Goal: Task Accomplishment & Management: Manage account settings

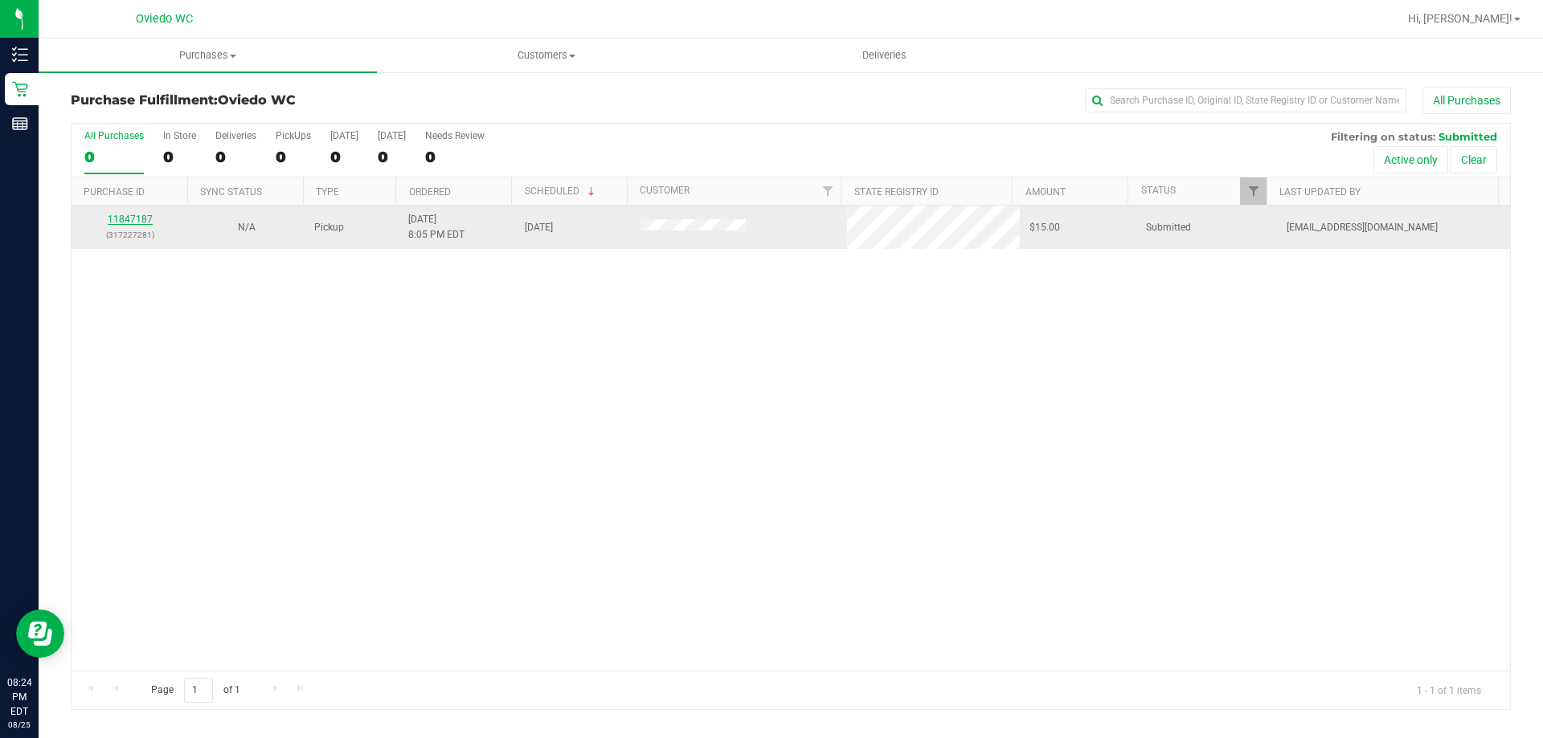
click at [133, 220] on link "11847187" at bounding box center [130, 219] width 45 height 11
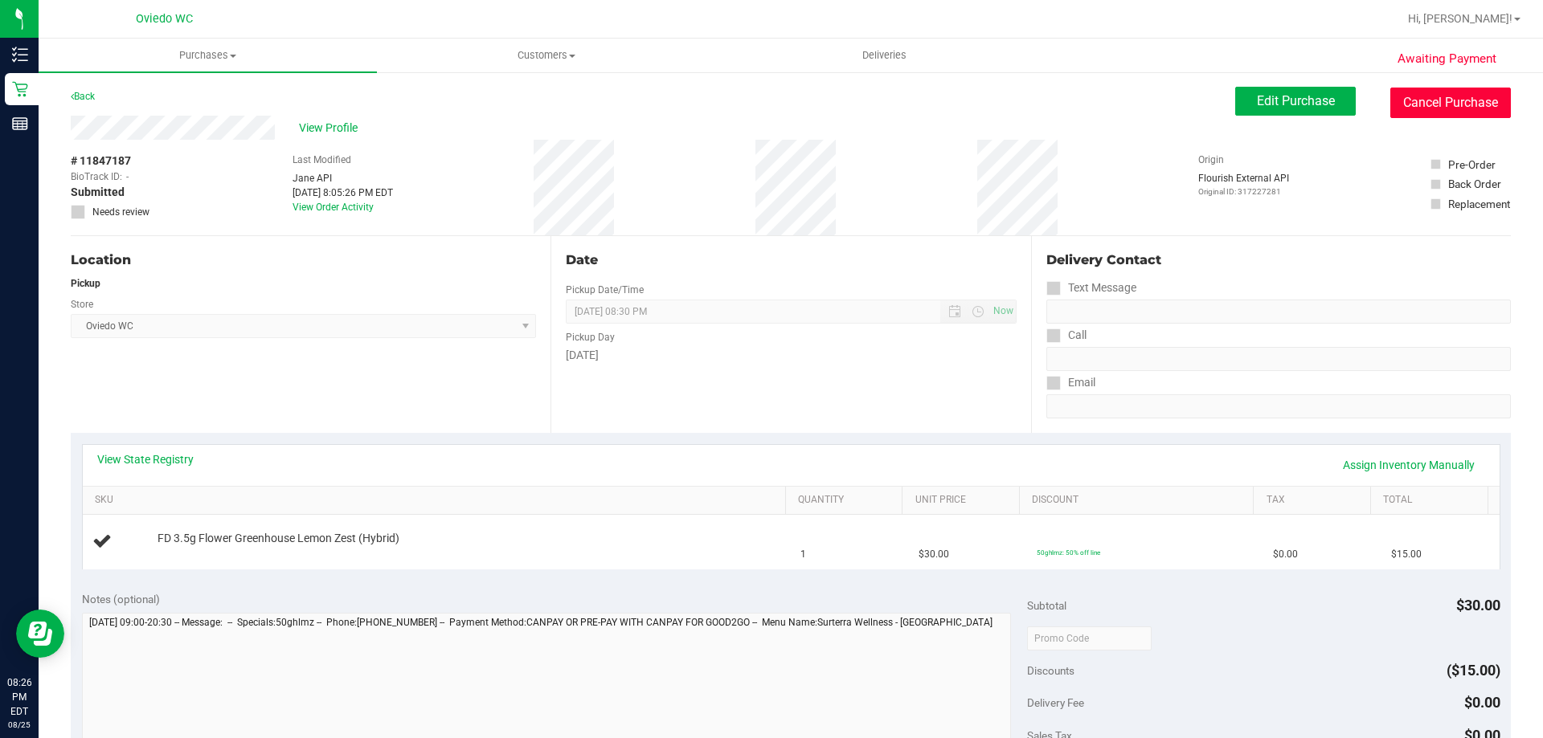
click at [1441, 111] on button "Cancel Purchase" at bounding box center [1450, 103] width 121 height 31
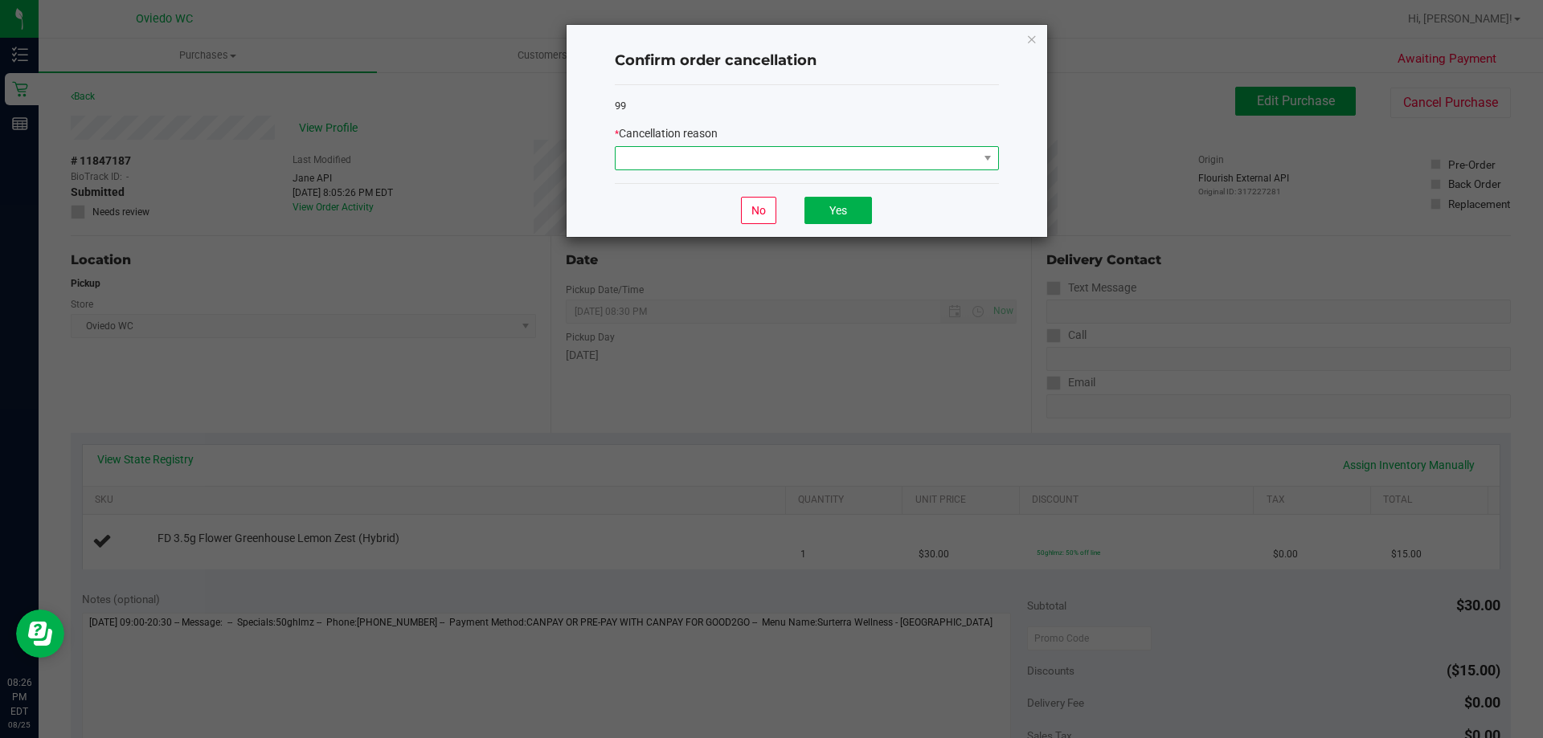
click at [929, 161] on span at bounding box center [796, 158] width 362 height 22
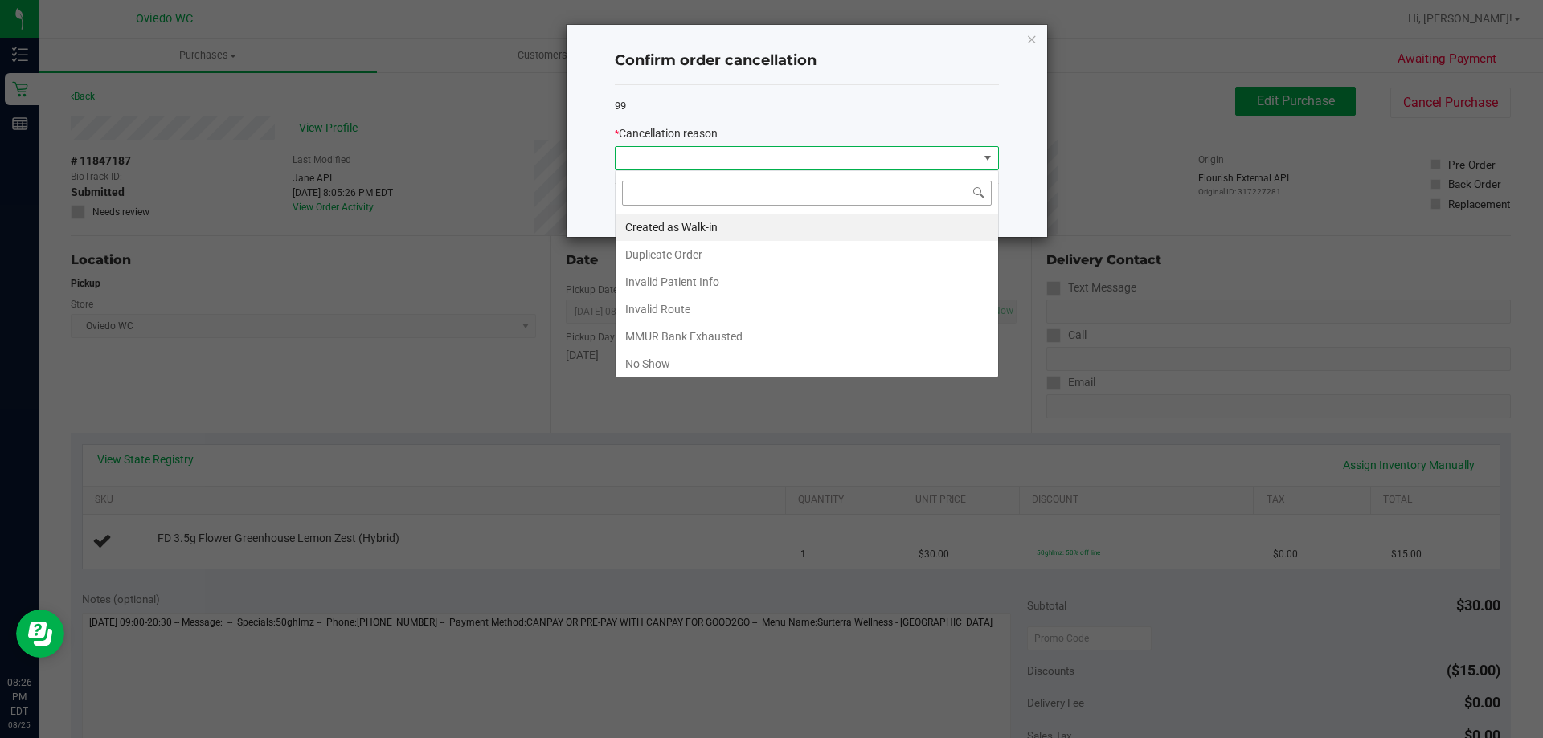
scroll to position [24, 384]
click at [849, 232] on li "Created as Walk-in" at bounding box center [806, 227] width 382 height 27
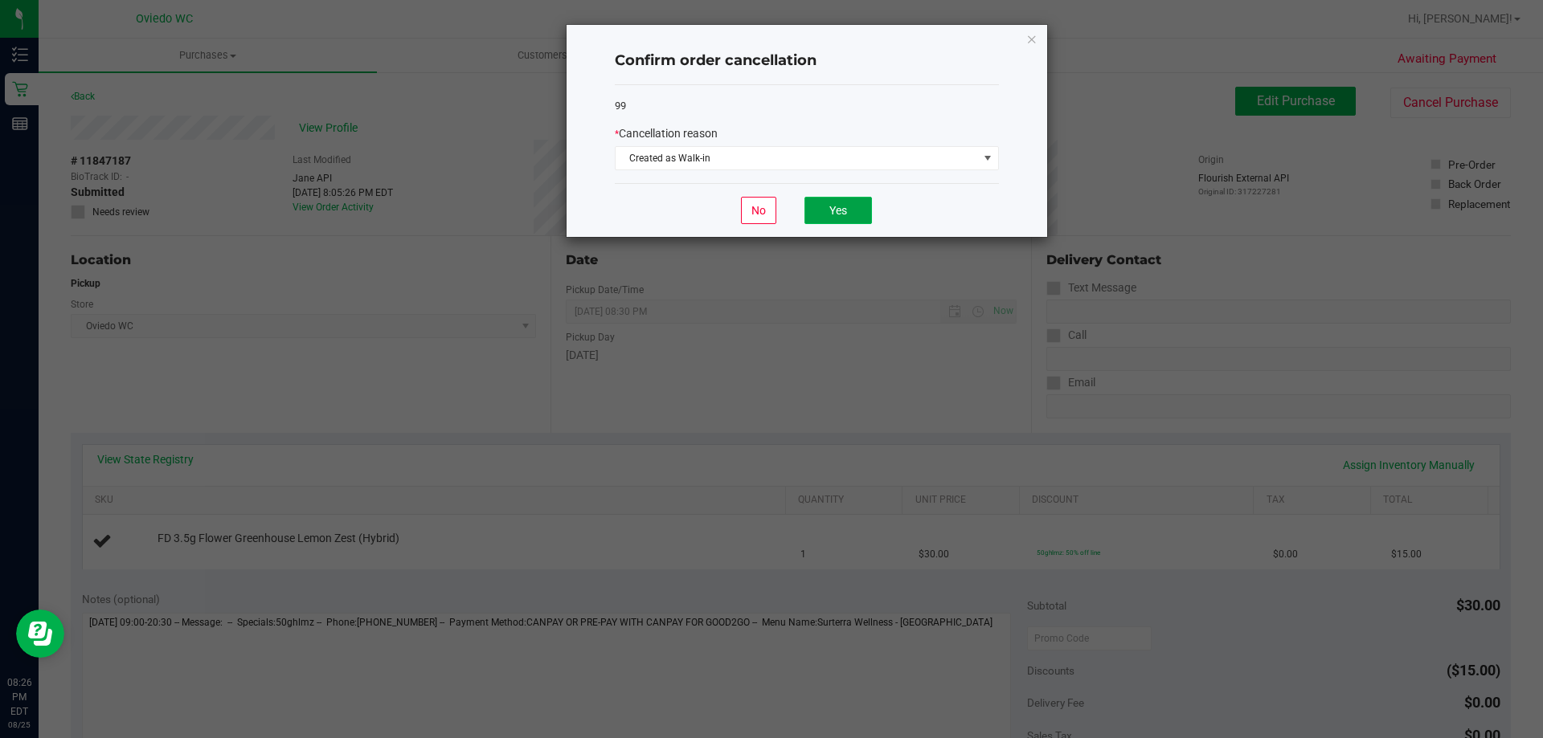
click at [838, 207] on button "Yes" at bounding box center [837, 210] width 67 height 27
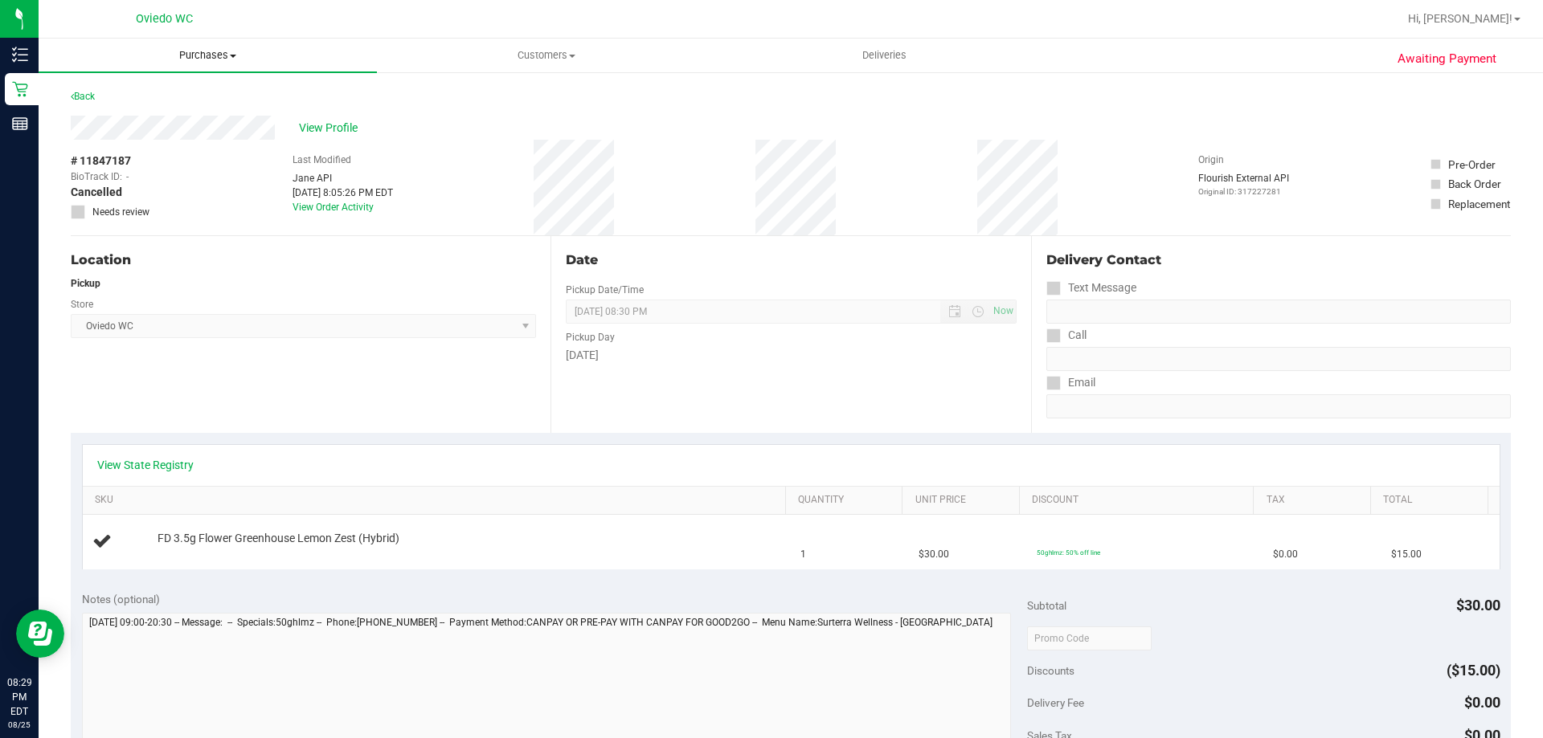
click at [182, 55] on span "Purchases" at bounding box center [208, 55] width 338 height 14
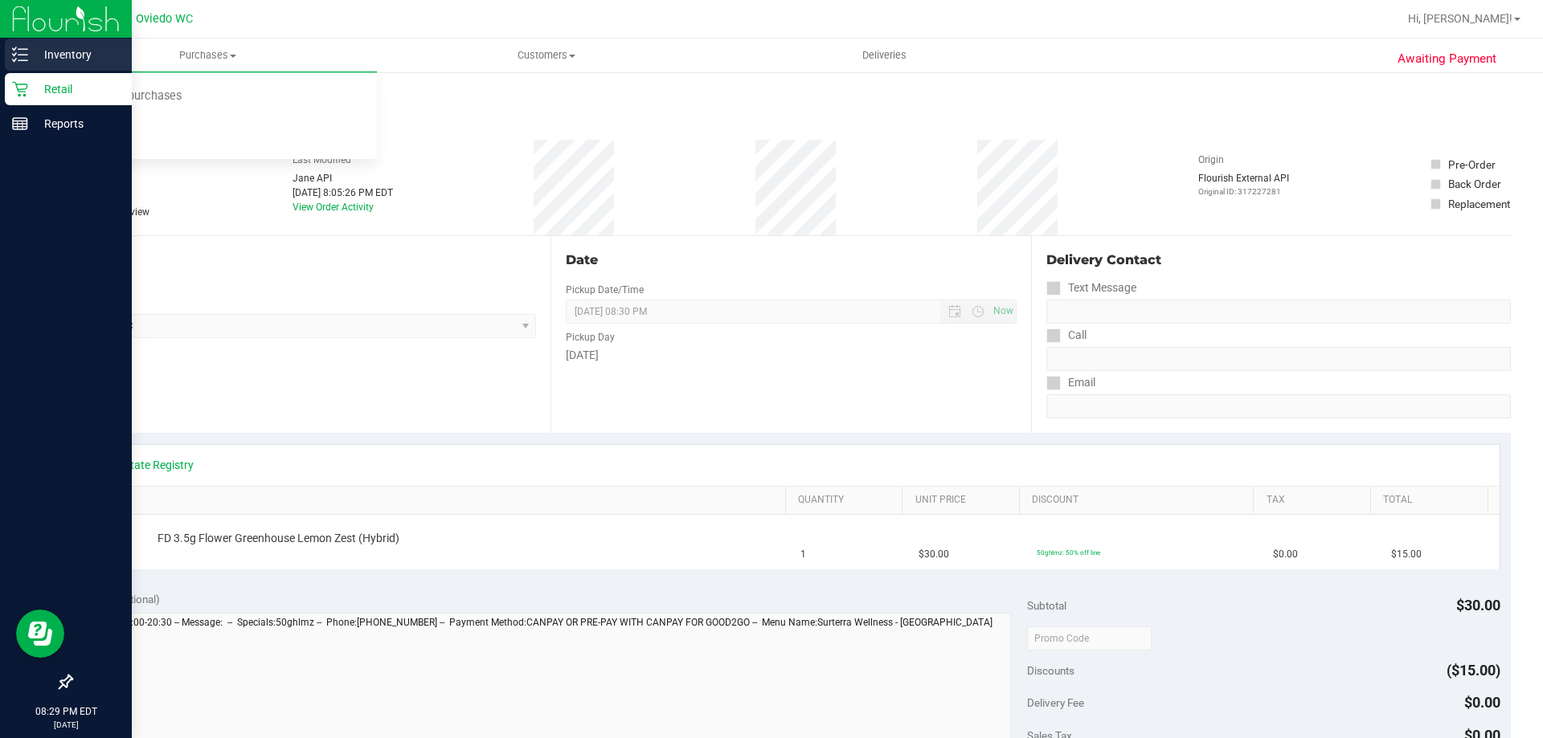
click at [36, 65] on div "Inventory" at bounding box center [68, 55] width 127 height 32
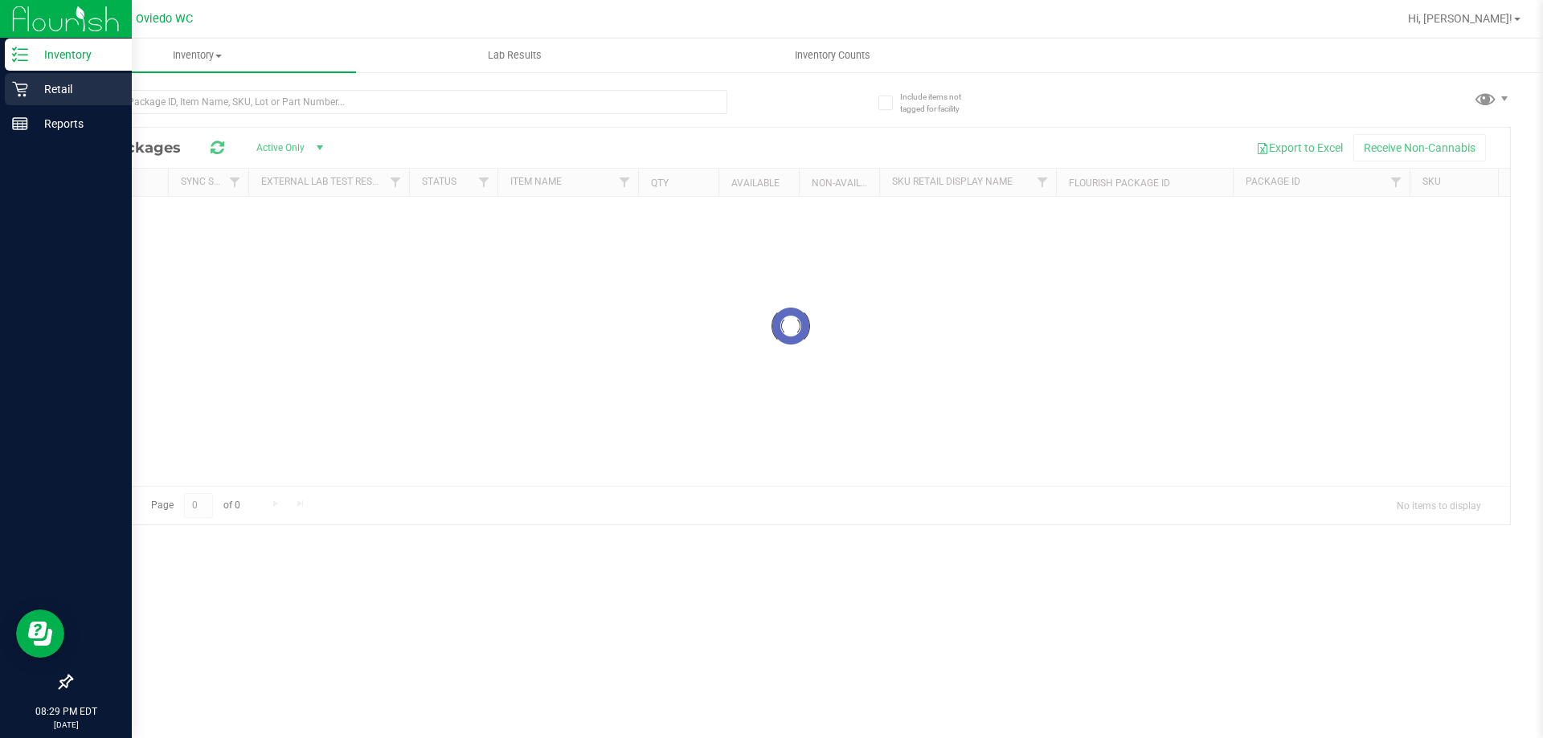
click at [48, 91] on p "Retail" at bounding box center [76, 89] width 96 height 19
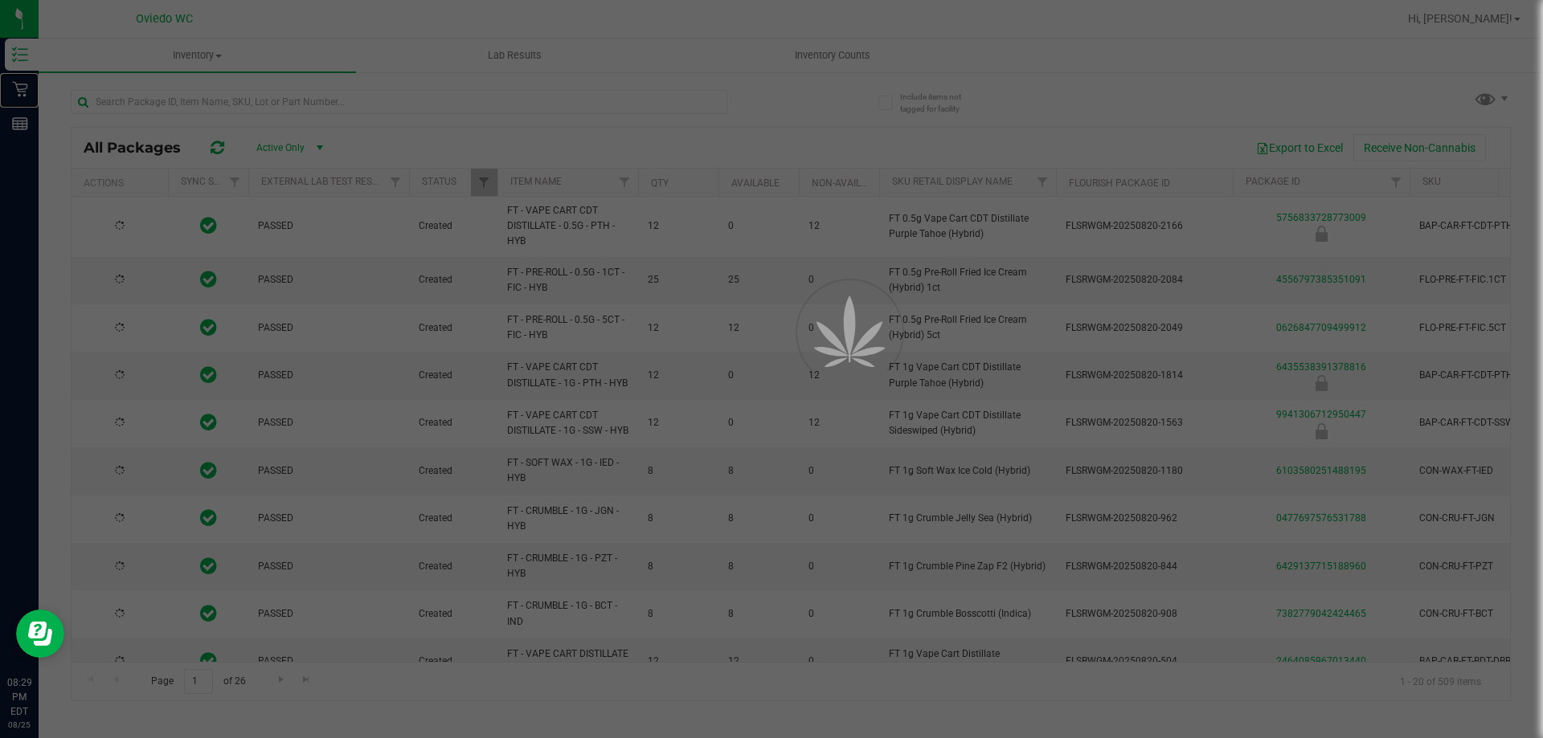
type input "[DATE]"
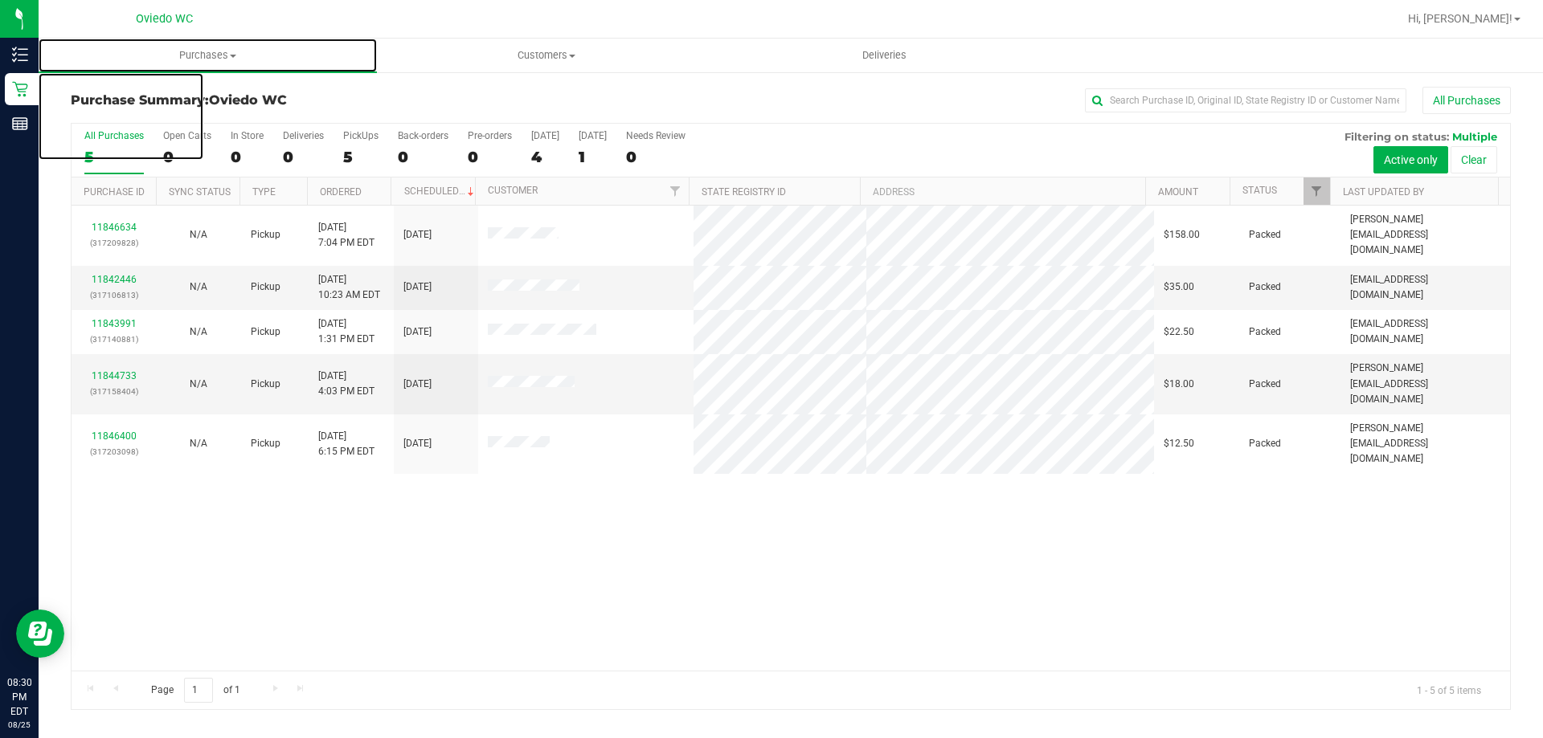
click at [209, 55] on span "Purchases" at bounding box center [208, 55] width 338 height 14
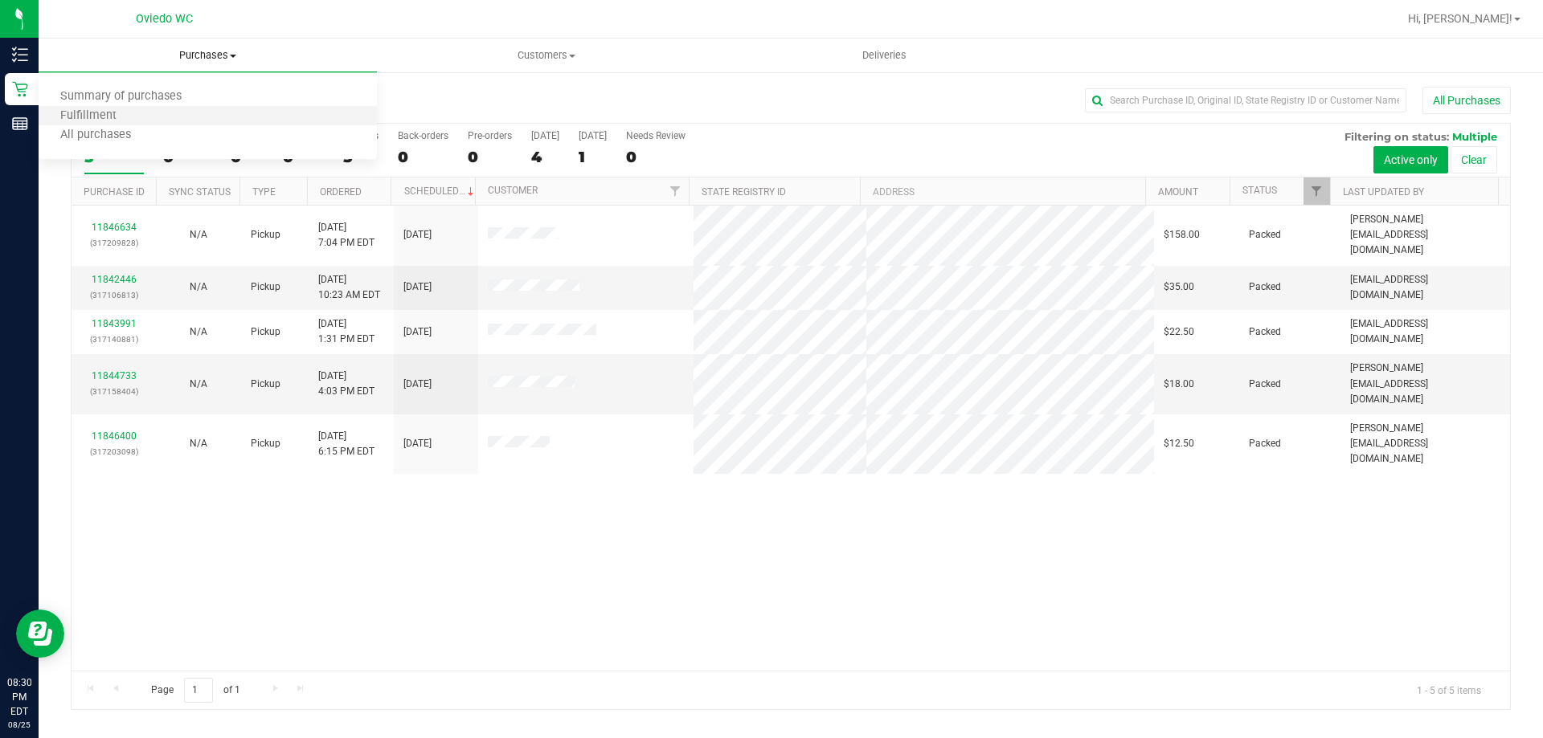
click at [202, 122] on li "Fulfillment" at bounding box center [208, 116] width 338 height 19
